Goal: Task Accomplishment & Management: Manage account settings

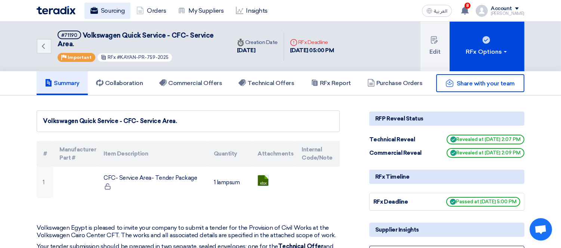
click at [104, 6] on link "Sourcing" at bounding box center [107, 11] width 46 height 16
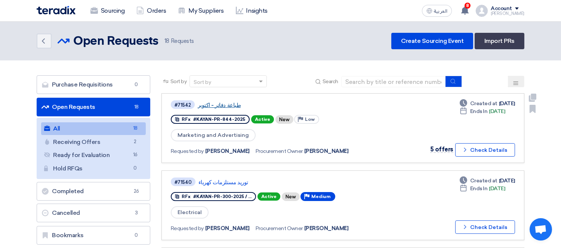
click at [229, 102] on link "طباعة دفاتر - اكتوبر" at bounding box center [291, 105] width 187 height 7
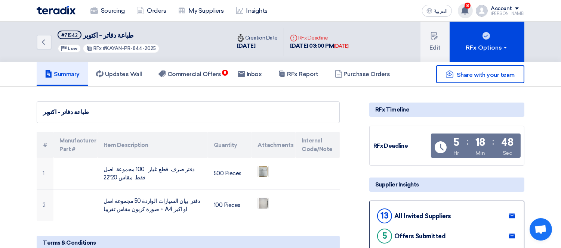
click at [468, 11] on use at bounding box center [464, 10] width 7 height 8
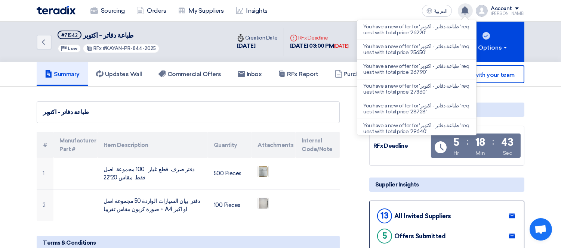
click at [468, 13] on icon at bounding box center [464, 10] width 8 height 8
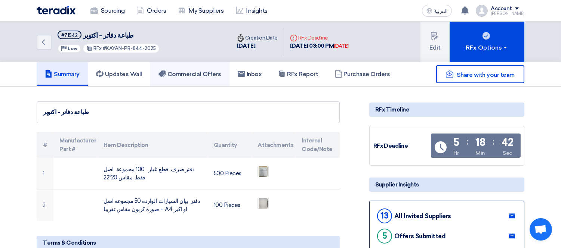
click at [170, 71] on h5 "Commercial Offers" at bounding box center [189, 74] width 63 height 7
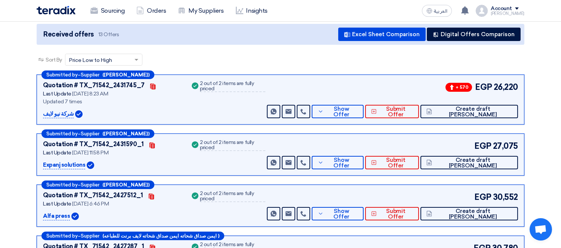
scroll to position [71, 0]
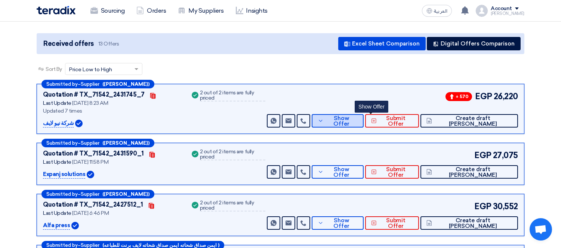
click at [358, 122] on span "Show Offer" at bounding box center [341, 121] width 32 height 11
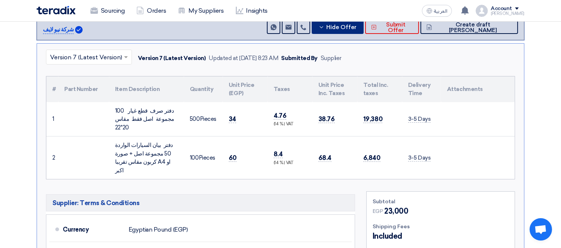
scroll to position [154, 0]
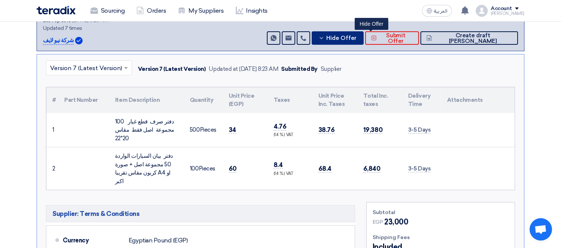
click at [356, 39] on span "Hide Offer" at bounding box center [341, 38] width 30 height 6
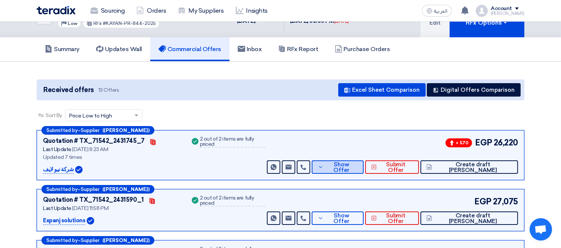
scroll to position [0, 0]
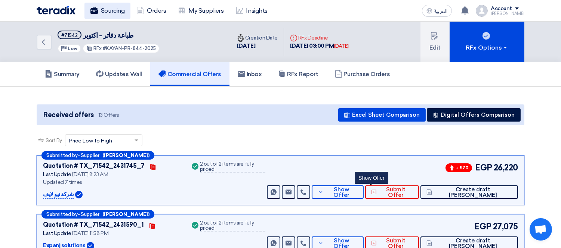
click at [124, 10] on link "Sourcing" at bounding box center [107, 11] width 46 height 16
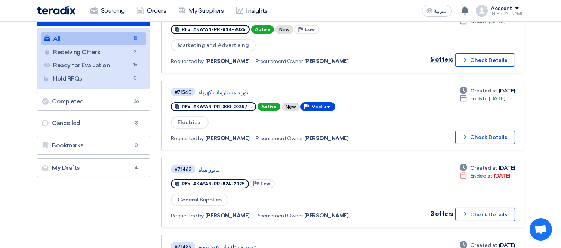
scroll to position [96, 0]
